Goal: Task Accomplishment & Management: Use online tool/utility

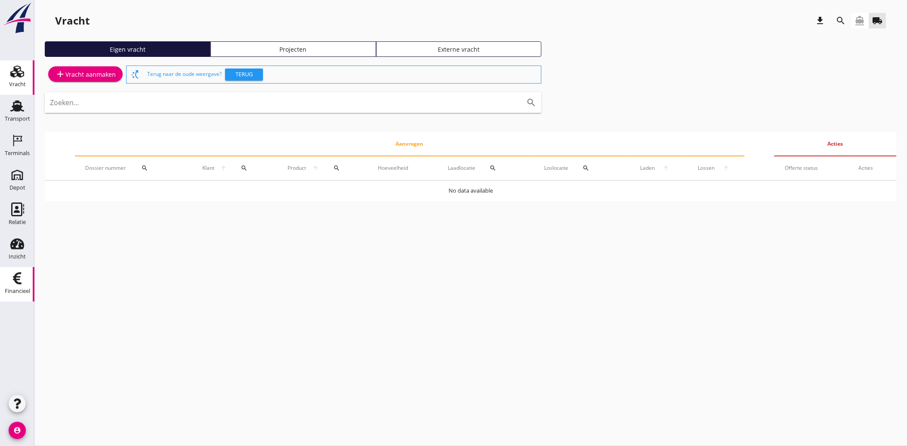
click at [11, 282] on icon "Financieel" at bounding box center [17, 278] width 14 height 14
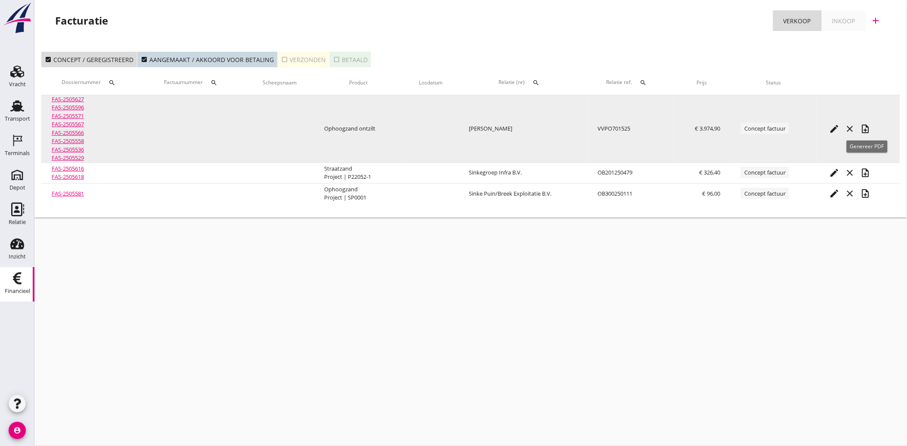
click at [867, 127] on icon "note_add" at bounding box center [866, 129] width 10 height 10
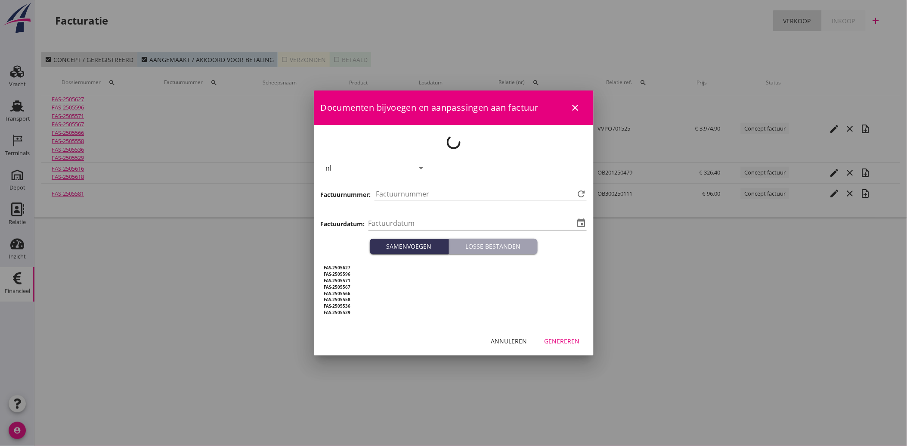
type input "[DATE]"
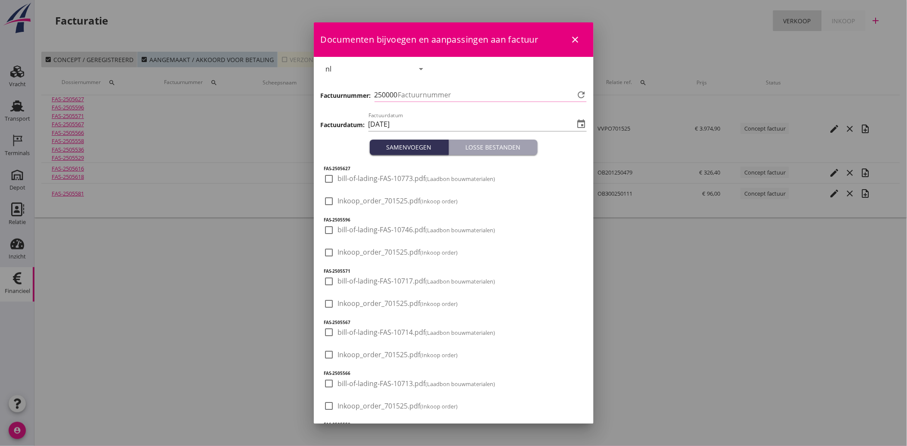
type input "4001"
click at [571, 38] on icon "close" at bounding box center [576, 39] width 10 height 10
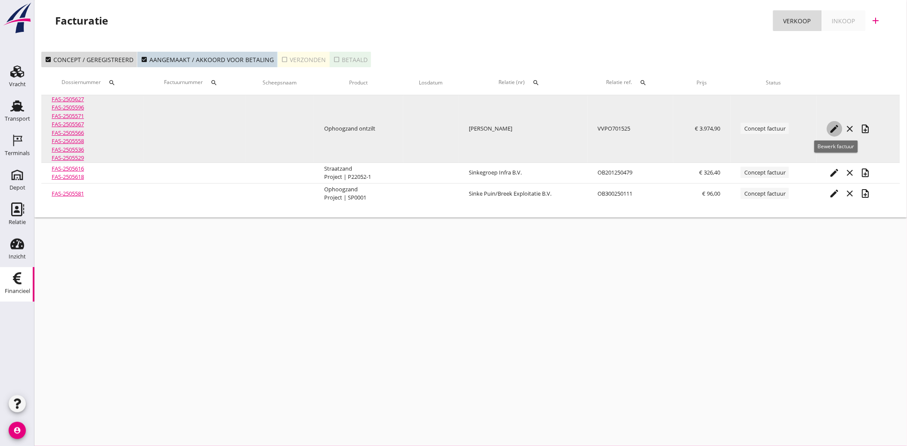
click at [832, 125] on icon "edit" at bounding box center [835, 129] width 10 height 10
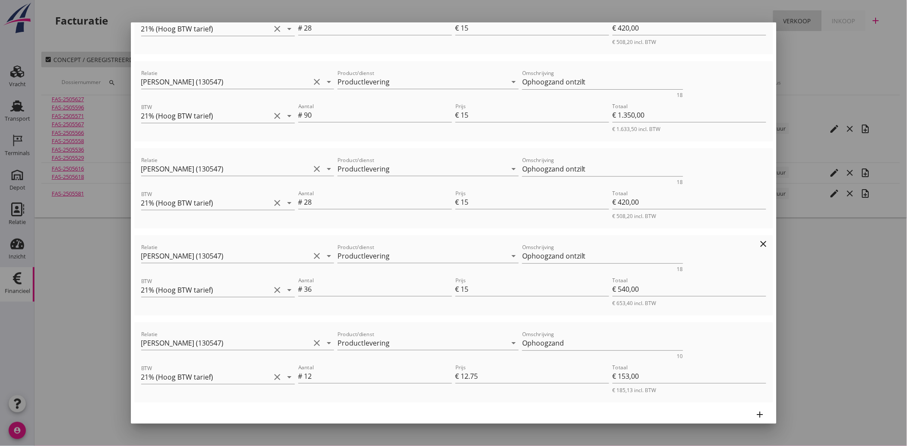
scroll to position [514, 0]
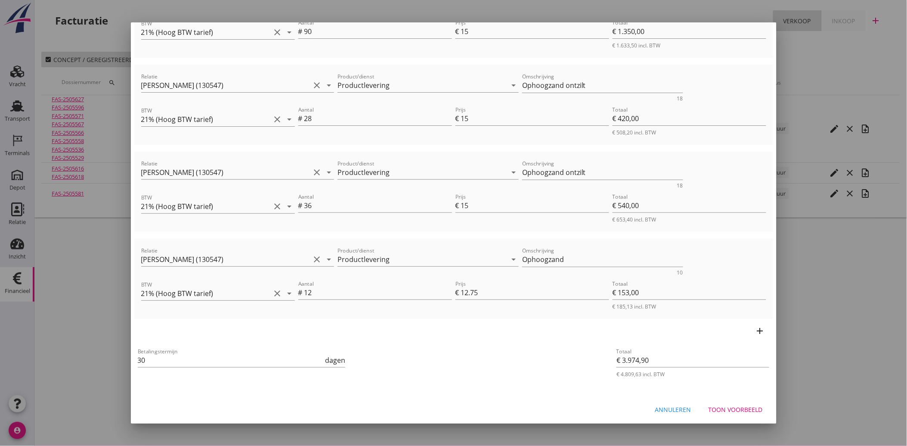
click at [729, 405] on div "Toon voorbeeld" at bounding box center [736, 409] width 54 height 9
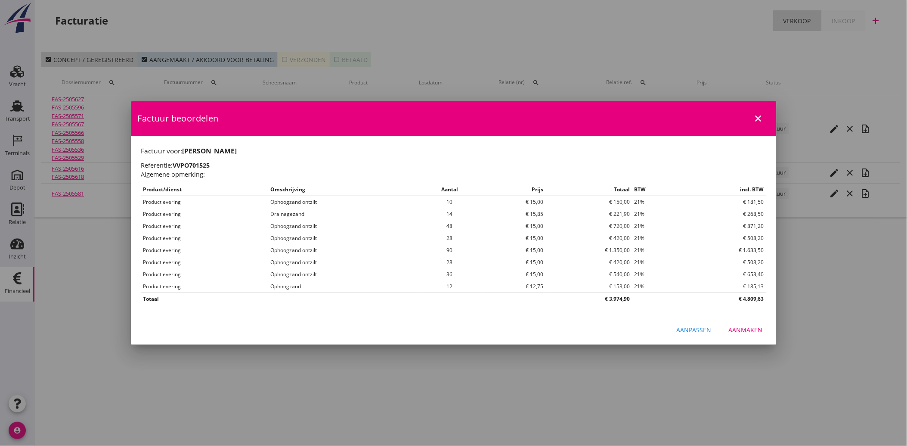
scroll to position [0, 0]
click at [737, 324] on button "Aanmaken" at bounding box center [746, 330] width 48 height 16
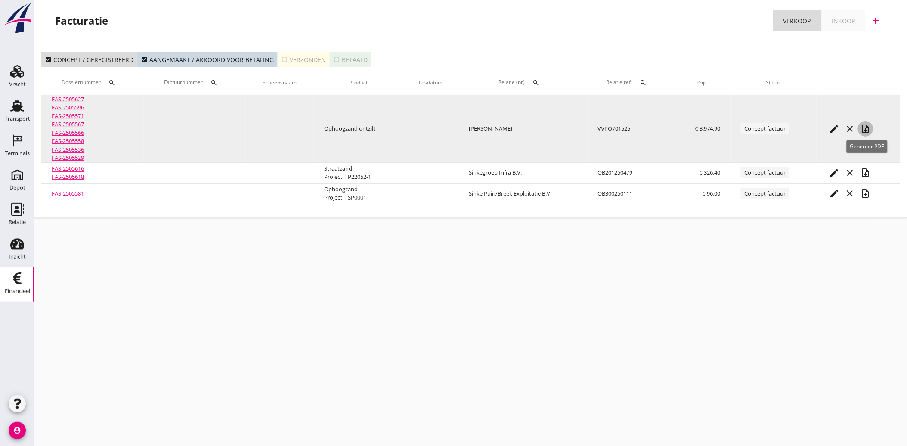
click at [866, 128] on icon "note_add" at bounding box center [866, 129] width 10 height 10
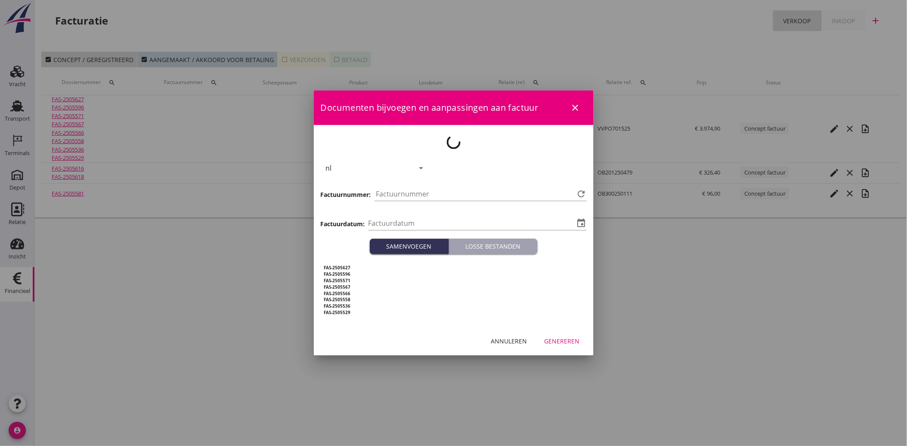
type input "[DATE]"
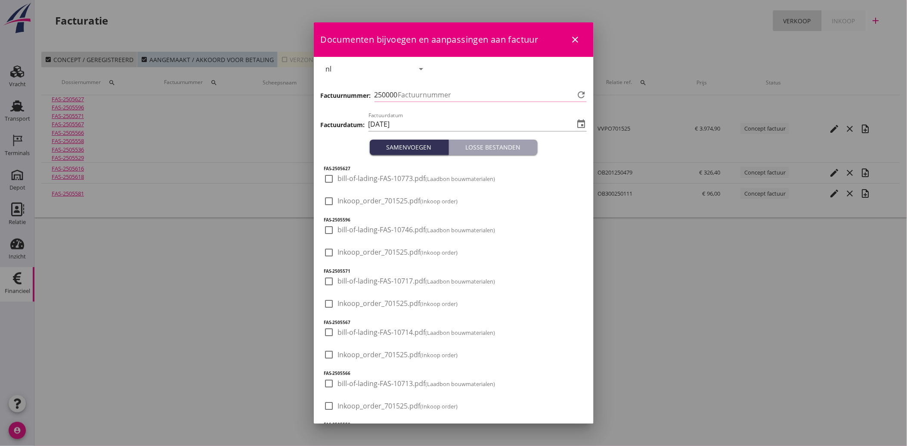
type input "4001"
click at [571, 36] on icon "close" at bounding box center [576, 39] width 10 height 10
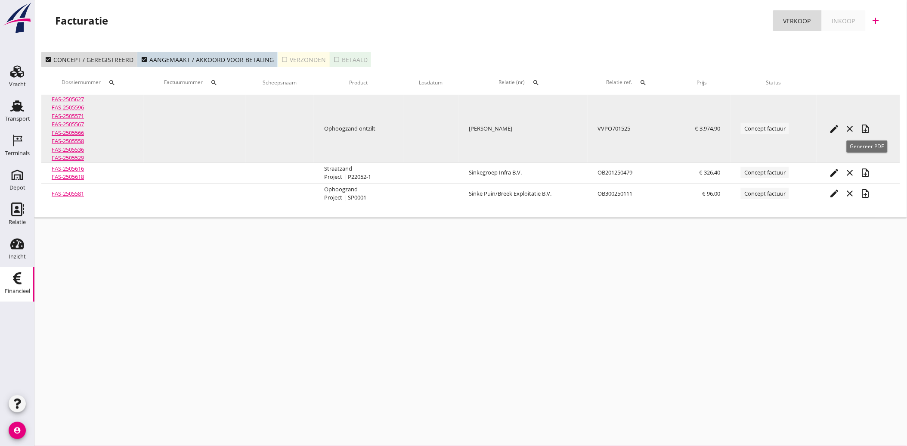
click at [871, 124] on icon "note_add" at bounding box center [866, 129] width 10 height 10
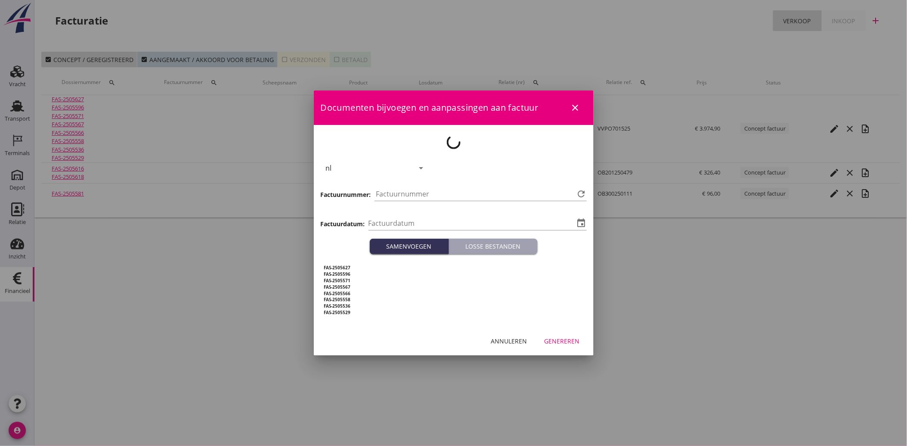
type input "[DATE]"
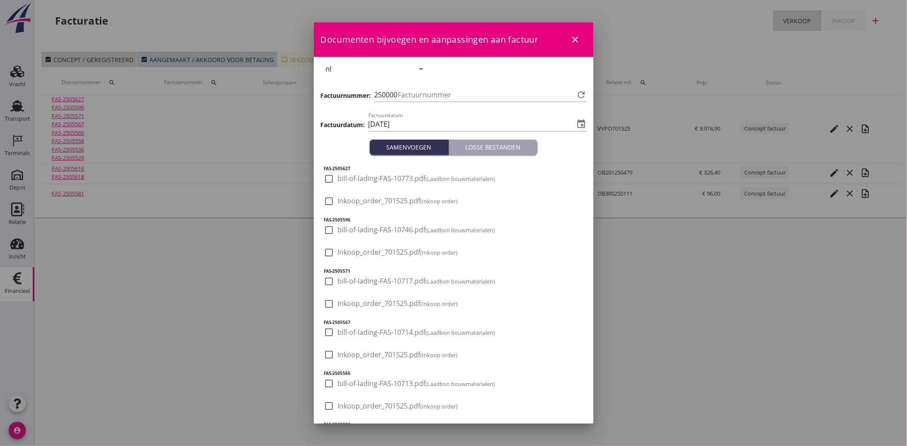
type input "4001"
drag, startPoint x: 332, startPoint y: 196, endPoint x: 338, endPoint y: 202, distance: 8.6
click at [332, 197] on div at bounding box center [329, 201] width 15 height 15
checkbox input "true"
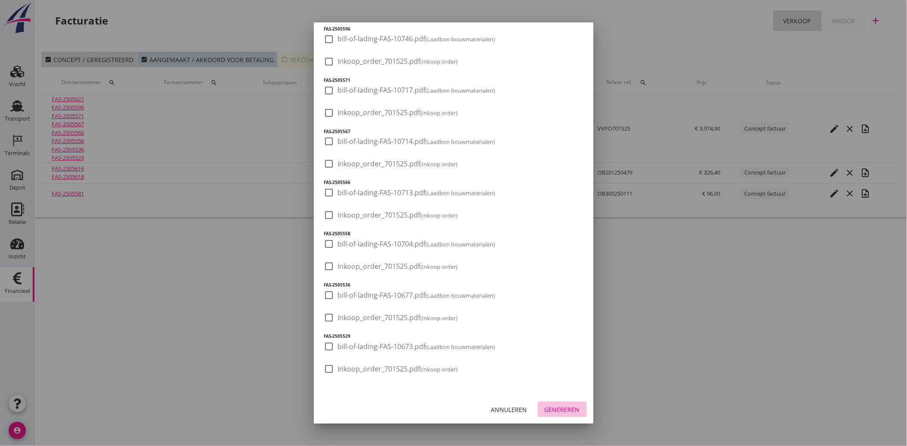
click at [557, 410] on div "Genereren" at bounding box center [562, 409] width 35 height 9
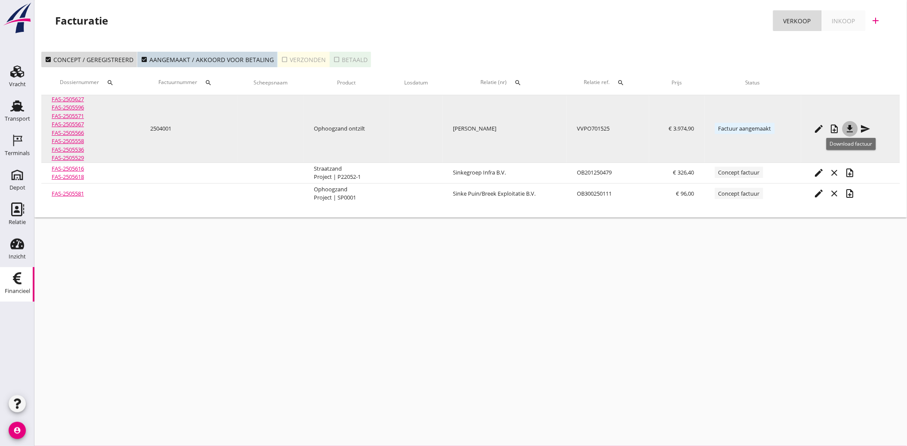
click at [853, 124] on icon "file_download" at bounding box center [850, 129] width 10 height 10
click at [864, 127] on icon "send" at bounding box center [866, 129] width 10 height 10
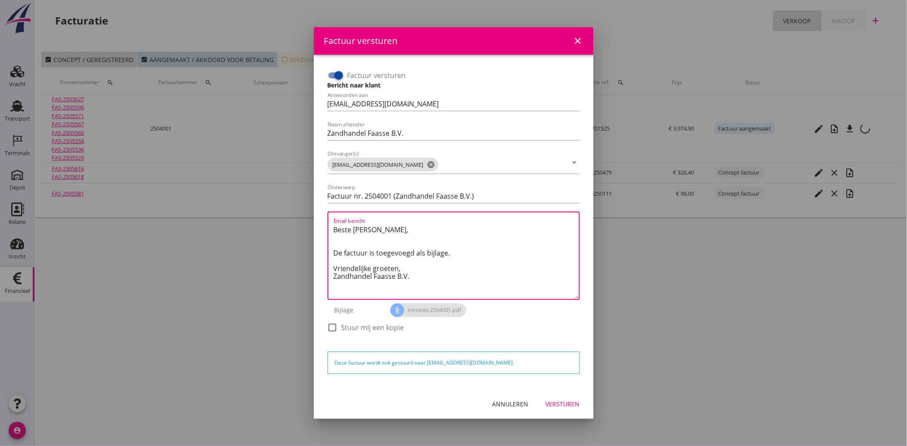
drag, startPoint x: 420, startPoint y: 282, endPoint x: 327, endPoint y: 226, distance: 108.8
click at [328, 226] on div "Email bericht Beste [PERSON_NAME], De factuur is toegevoegd als bijlage. Vriend…" at bounding box center [454, 255] width 252 height 88
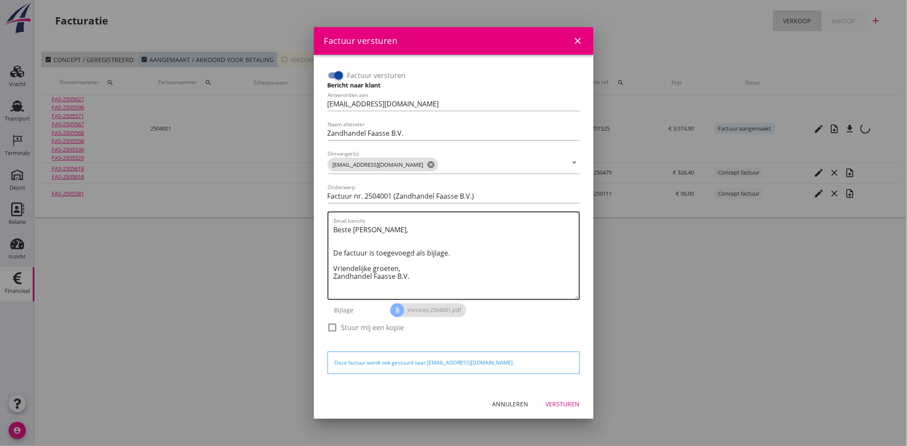
click at [435, 274] on textarea "Beste [PERSON_NAME], De factuur is toegevoegd als bijlage. Vriendelijke groeten…" at bounding box center [456, 261] width 245 height 76
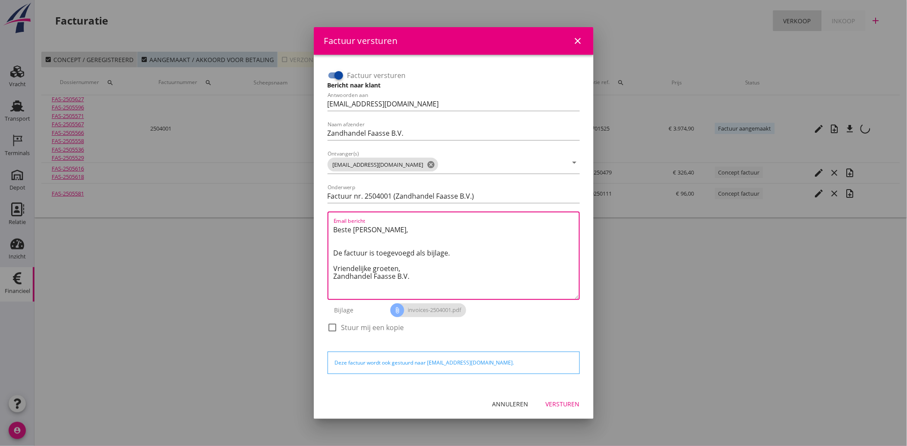
click at [425, 278] on textarea "Beste [PERSON_NAME], De factuur is toegevoegd als bijlage. Vriendelijke groeten…" at bounding box center [456, 261] width 245 height 76
click at [421, 277] on textarea "Beste [PERSON_NAME], De factuur is toegevoegd als bijlage. Vriendelijke groeten…" at bounding box center [456, 261] width 245 height 76
click at [427, 281] on textarea "Beste [PERSON_NAME], De factuur is toegevoegd als bijlage. Vriendelijke groeten…" at bounding box center [456, 261] width 245 height 76
drag, startPoint x: 420, startPoint y: 277, endPoint x: 316, endPoint y: 217, distance: 119.8
click at [316, 217] on div "Factuur versturen Bericht naar klant Antwoorden aan [EMAIL_ADDRESS][DOMAIN_NAME…" at bounding box center [454, 222] width 280 height 334
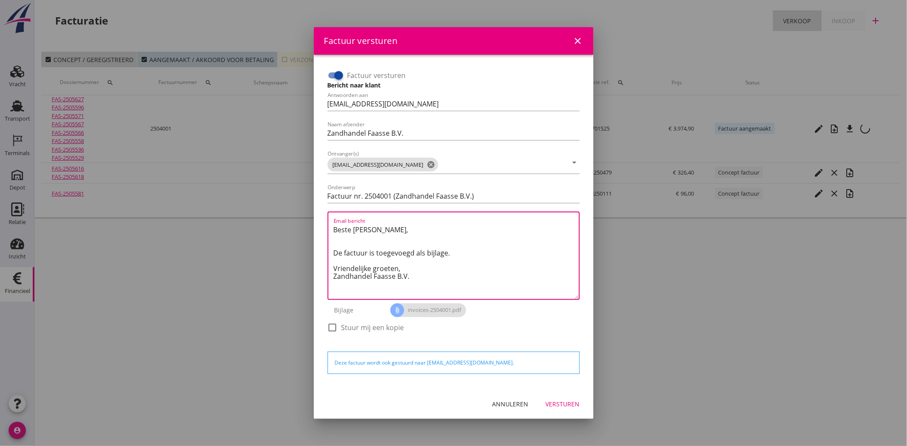
paste textarea "Geachte heer/mevrouw, Hierbij zenden wij u onze factuur i.v.m. de door ons aan …"
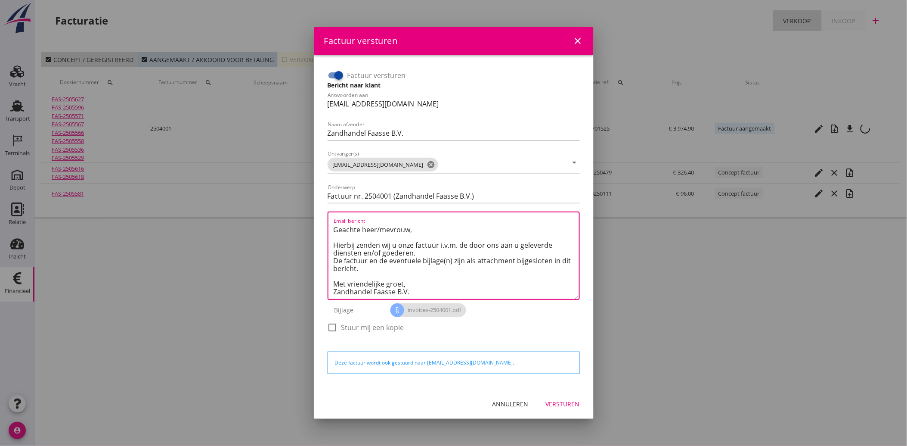
scroll to position [5, 0]
type textarea "Geachte heer/mevrouw, Hierbij zenden wij u onze factuur i.v.m. de door ons aan …"
click at [569, 403] on div "Versturen" at bounding box center [563, 403] width 34 height 9
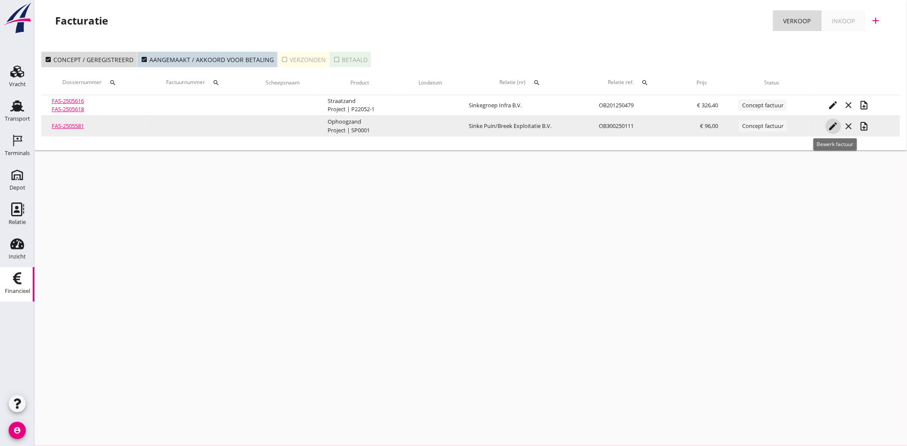
click at [832, 127] on icon "edit" at bounding box center [834, 126] width 10 height 10
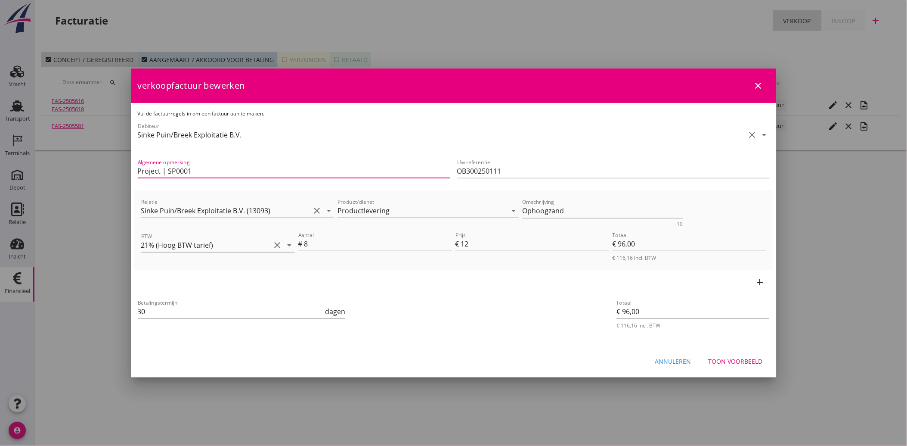
drag, startPoint x: 206, startPoint y: 171, endPoint x: 140, endPoint y: 183, distance: 66.9
click at [140, 183] on div "Algemene opmerking Project | SP0001" at bounding box center [294, 175] width 313 height 22
type input "P"
drag, startPoint x: 468, startPoint y: 311, endPoint x: 458, endPoint y: 322, distance: 14.3
click at [468, 313] on div "Betalingstermijn 30 dagen" at bounding box center [347, 312] width 422 height 33
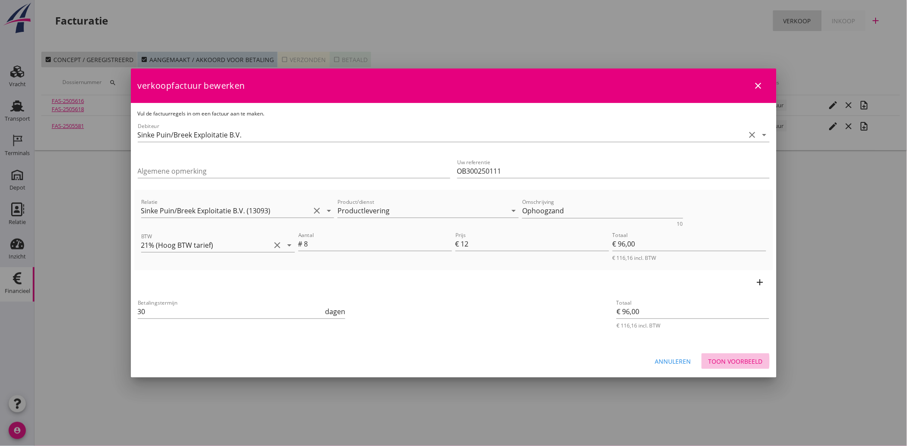
click at [733, 357] on div "Toon voorbeeld" at bounding box center [736, 361] width 54 height 9
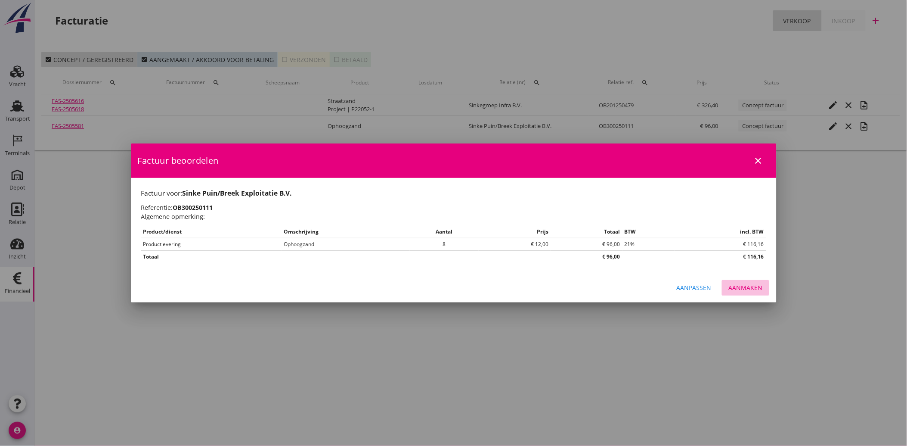
click at [736, 285] on div "Aanmaken" at bounding box center [746, 287] width 34 height 9
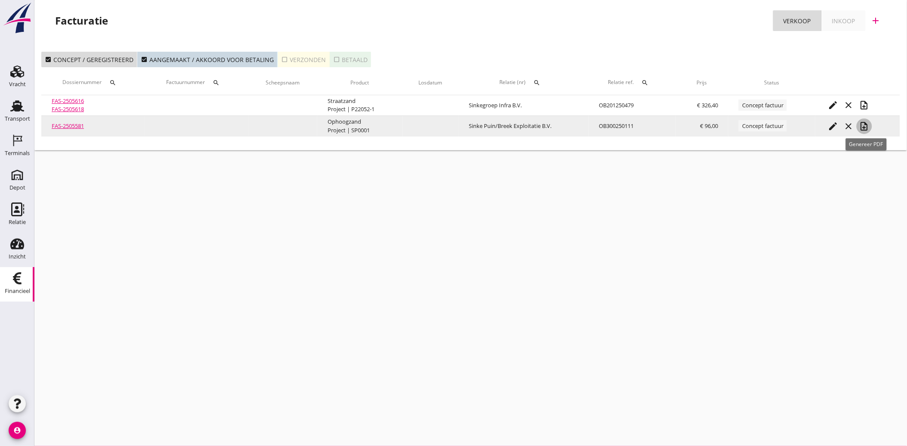
click at [863, 124] on icon "note_add" at bounding box center [865, 126] width 10 height 10
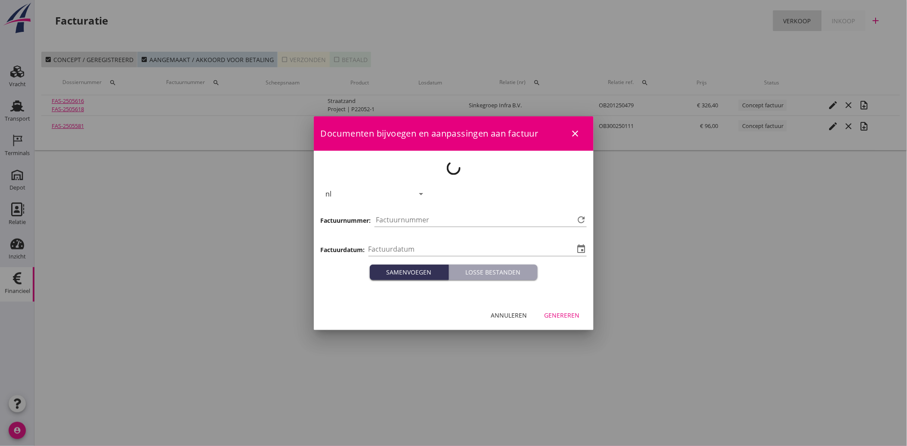
type input "[DATE]"
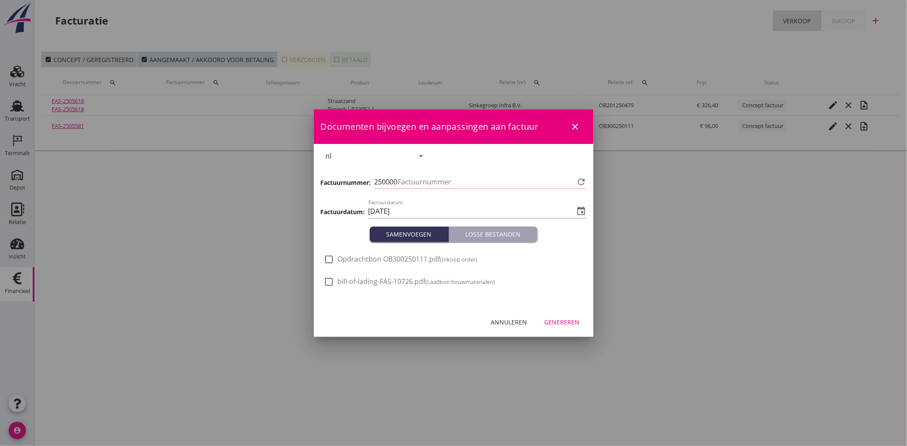
type input "4002"
click at [326, 260] on div at bounding box center [329, 259] width 15 height 15
checkbox input "true"
click at [565, 320] on div "Genereren" at bounding box center [562, 321] width 35 height 9
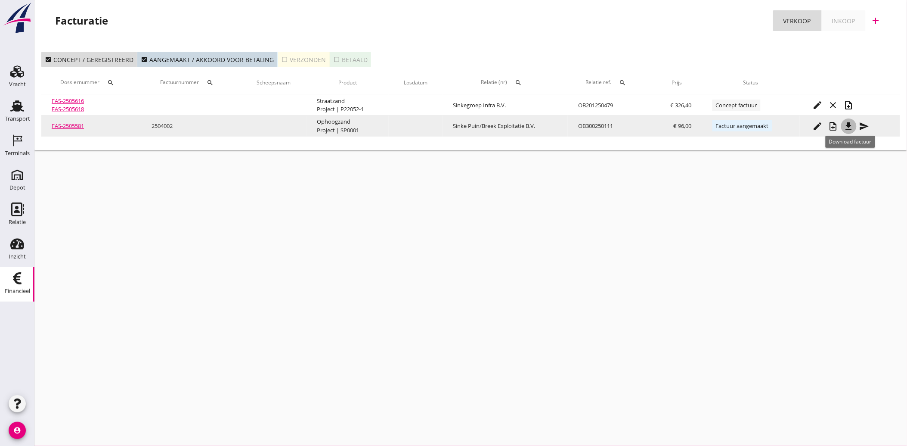
click at [853, 121] on icon "file_download" at bounding box center [849, 126] width 10 height 10
click at [865, 130] on icon "send" at bounding box center [865, 126] width 10 height 10
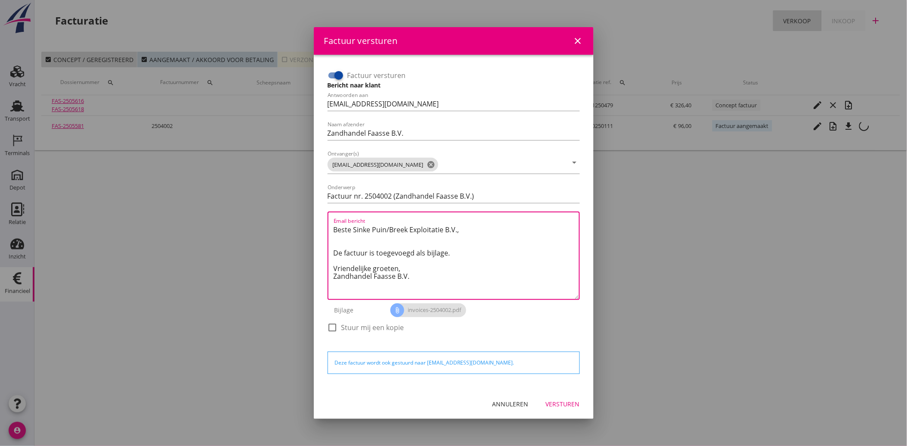
drag, startPoint x: 421, startPoint y: 282, endPoint x: 324, endPoint y: 215, distance: 117.9
click at [324, 215] on div "Factuur versturen Bericht naar klant Antwoorden aan [EMAIL_ADDRESS][DOMAIN_NAME…" at bounding box center [453, 205] width 259 height 281
paste textarea "Geachte heer/mevrouw, Hierbij zenden wij u onze factuur i.v.m. de door ons aan …"
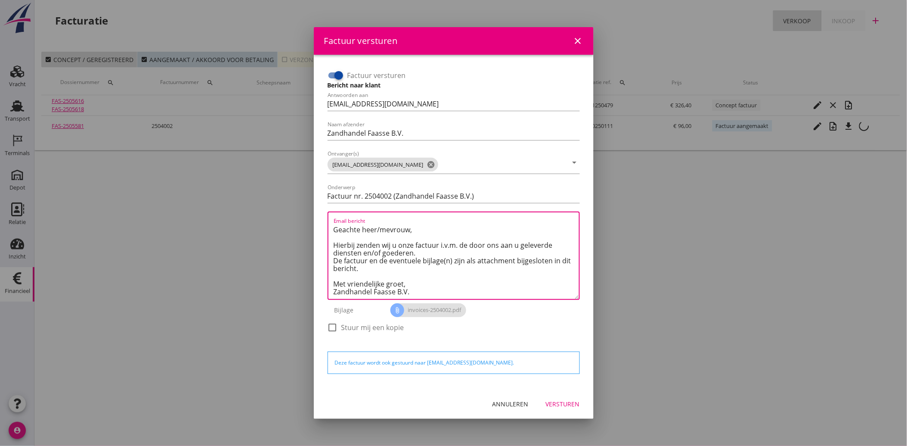
type textarea "Geachte heer/mevrouw, Hierbij zenden wij u onze factuur i.v.m. de door ons aan …"
click at [562, 403] on div "Versturen" at bounding box center [563, 403] width 34 height 9
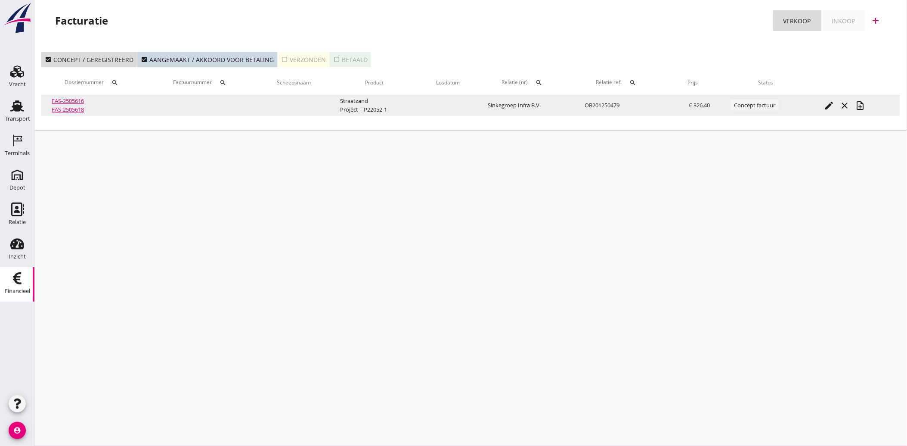
click at [835, 102] on icon "edit" at bounding box center [830, 105] width 10 height 10
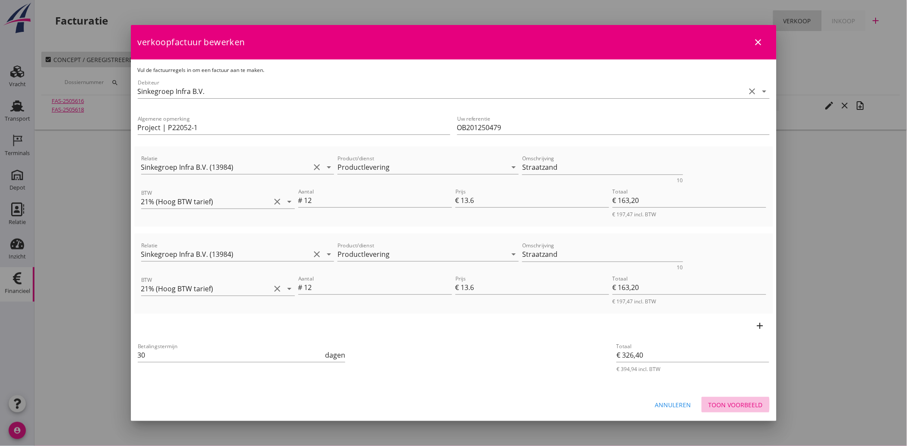
click at [745, 401] on div "Toon voorbeeld" at bounding box center [736, 404] width 54 height 9
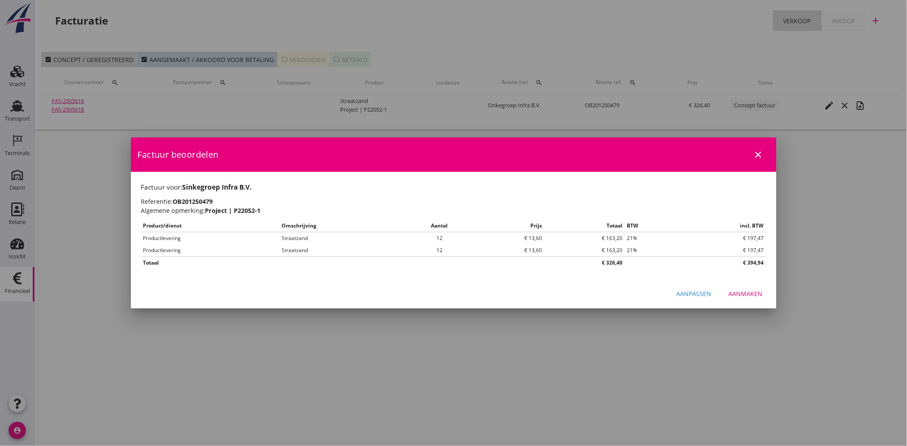
click at [745, 289] on button "Aanmaken" at bounding box center [746, 294] width 48 height 16
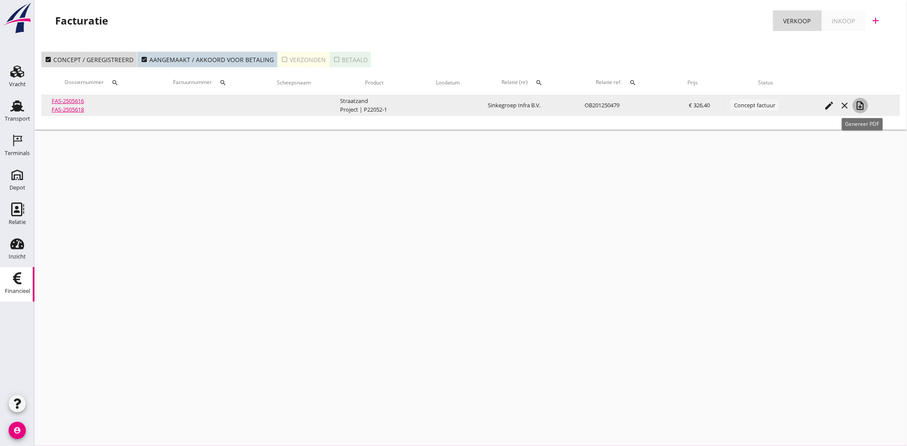
click at [863, 104] on icon "note_add" at bounding box center [861, 105] width 10 height 10
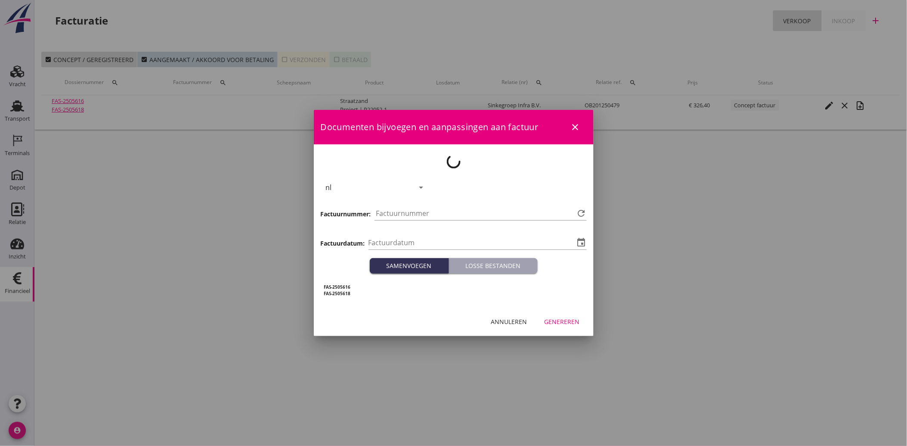
type input "[DATE]"
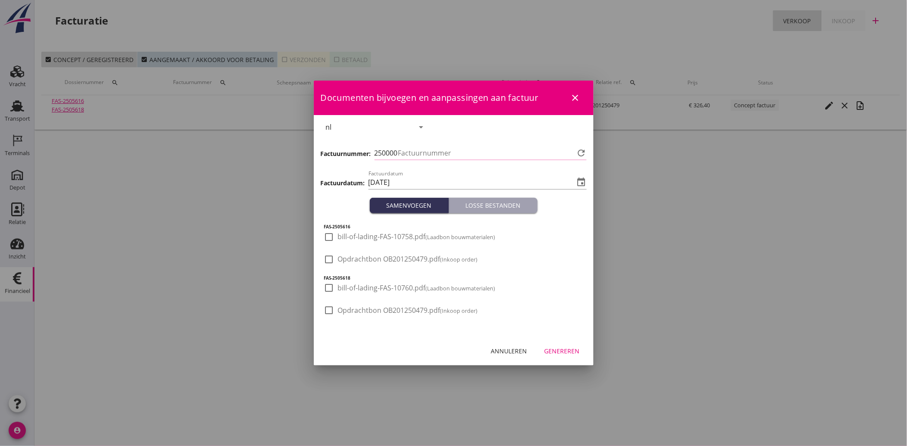
type input "4003"
click at [343, 258] on span "Opdrachtbon OB201250479.pdf (Inkoop order)" at bounding box center [408, 258] width 140 height 9
checkbox input "true"
click at [568, 350] on div "Genereren" at bounding box center [562, 350] width 35 height 9
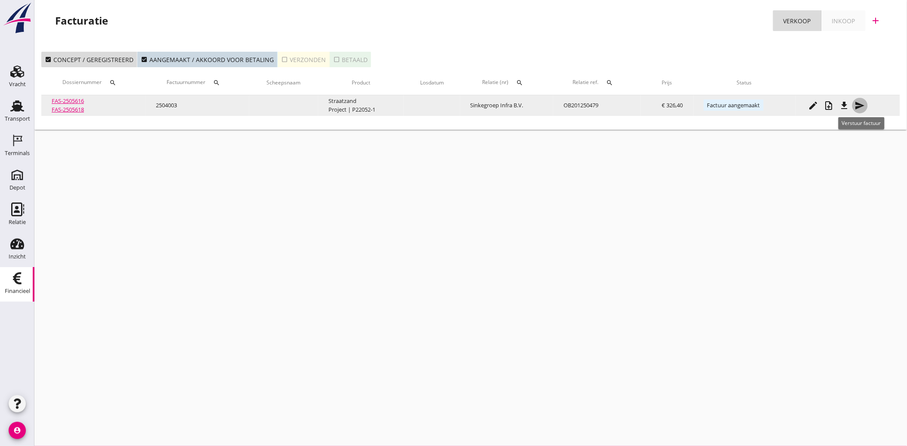
click at [863, 107] on icon "send" at bounding box center [860, 105] width 10 height 10
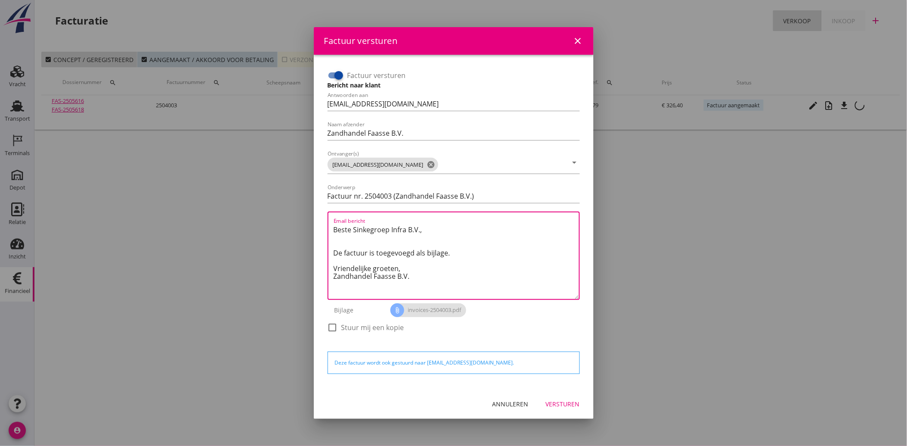
drag, startPoint x: 416, startPoint y: 279, endPoint x: 321, endPoint y: 221, distance: 110.6
click at [321, 221] on div "Factuur versturen Bericht naar klant Antwoorden aan [EMAIL_ADDRESS][DOMAIN_NAME…" at bounding box center [454, 222] width 266 height 320
paste textarea "Geachte heer/mevrouw, Hierbij zenden wij u onze factuur i.v.m. de door ons aan …"
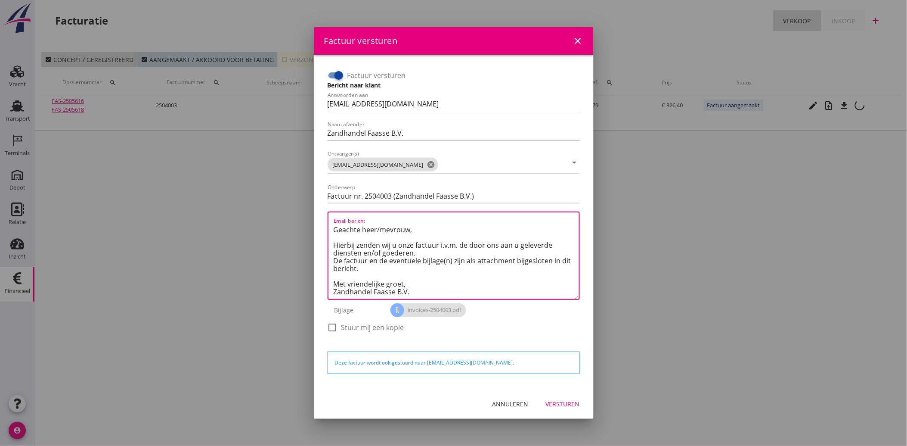
type textarea "Geachte heer/mevrouw, Hierbij zenden wij u onze factuur i.v.m. de door ons aan …"
click at [562, 403] on div "Versturen" at bounding box center [563, 403] width 34 height 9
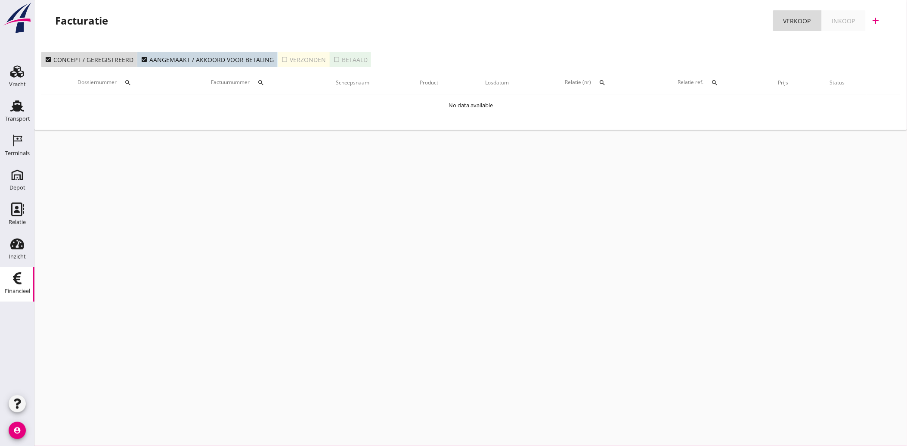
click at [236, 189] on div "cancel You are impersonating another user. Facturatie Verkoop Inkoop add check_…" at bounding box center [470, 223] width 873 height 446
drag, startPoint x: 582, startPoint y: 276, endPoint x: 590, endPoint y: 283, distance: 11.0
click at [582, 276] on div "cancel You are impersonating another user. Facturatie Verkoop Inkoop add check_…" at bounding box center [470, 223] width 873 height 446
